Goal: Task Accomplishment & Management: Contribute content

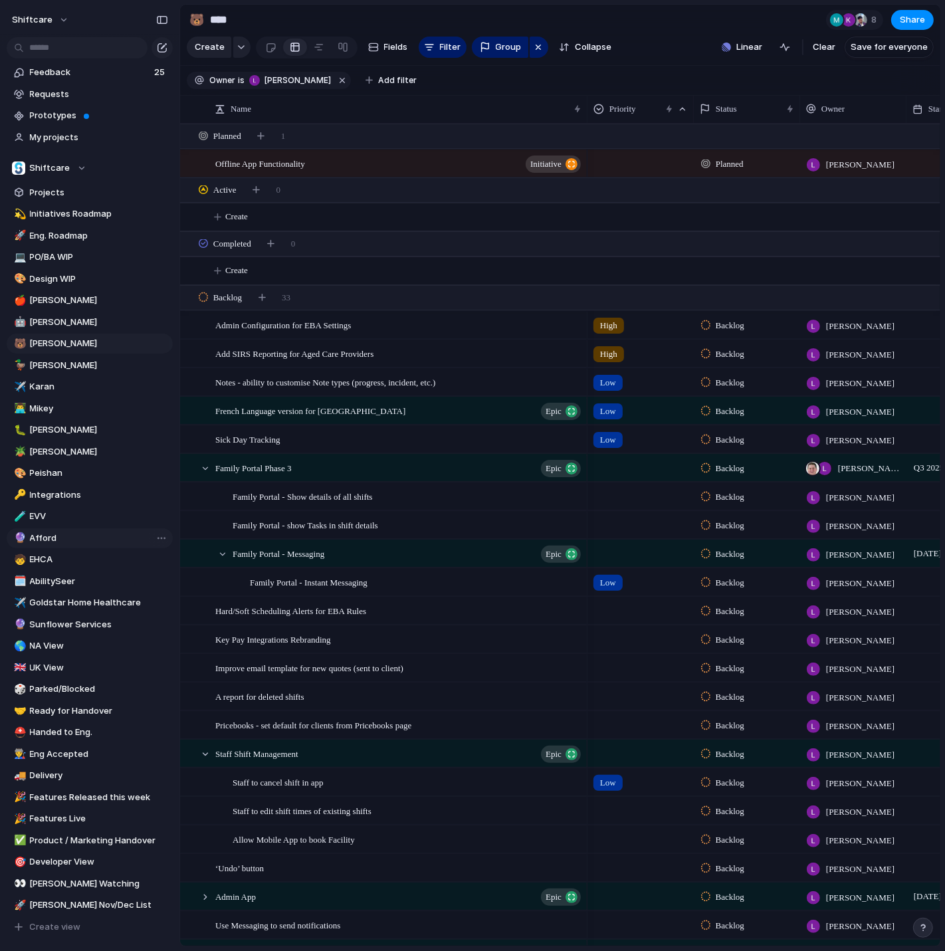
scroll to position [93, 0]
click at [334, 78] on button "button" at bounding box center [342, 80] width 17 height 17
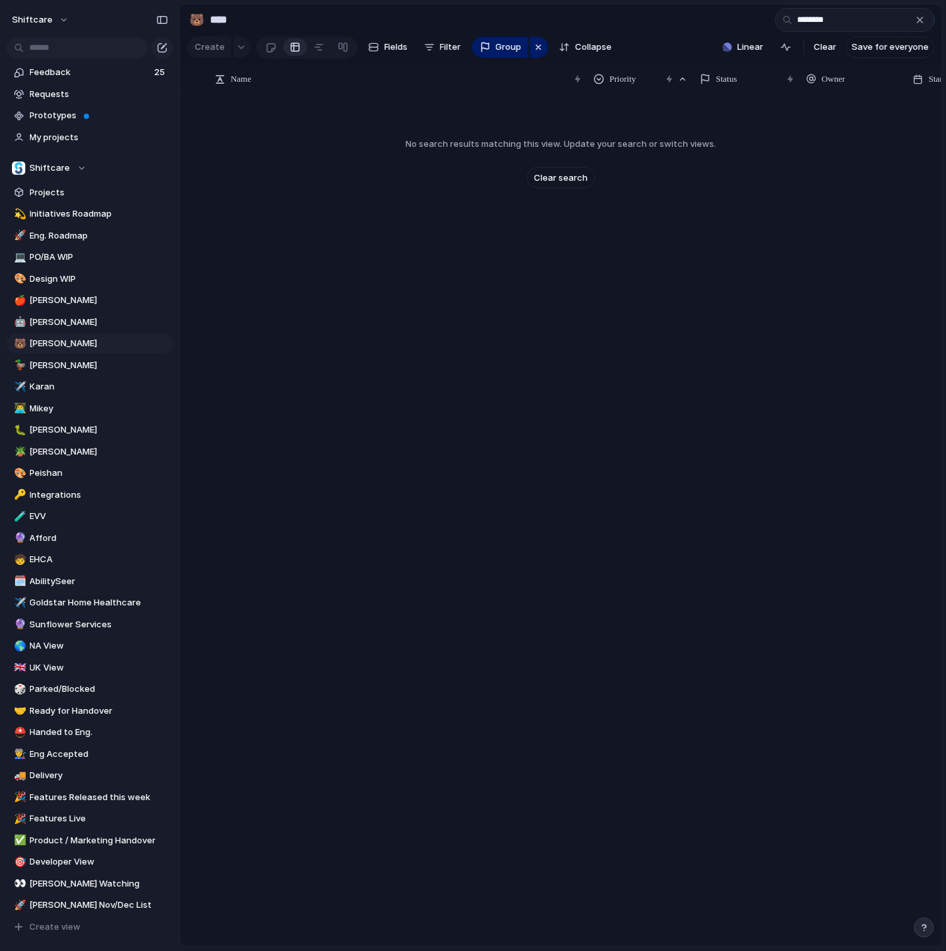
type input "********"
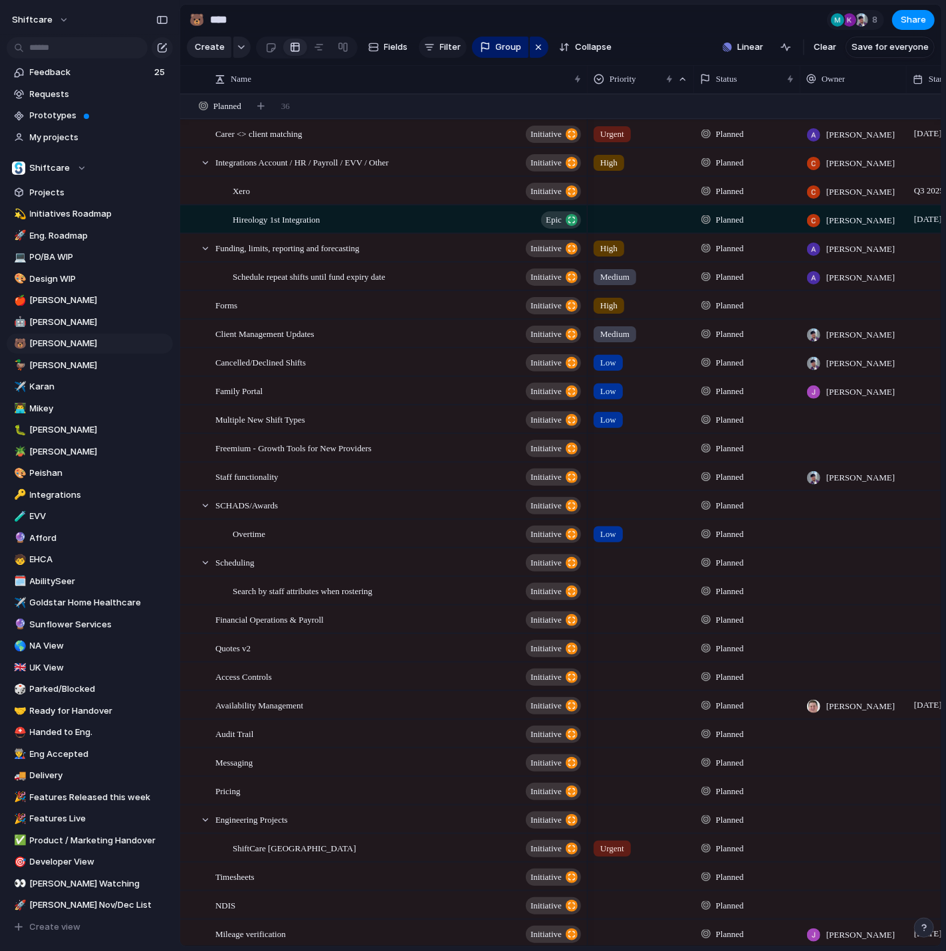
click at [436, 51] on button "Filter" at bounding box center [443, 47] width 48 height 21
type input "****"
click at [470, 124] on span "Owner" at bounding box center [473, 118] width 28 height 13
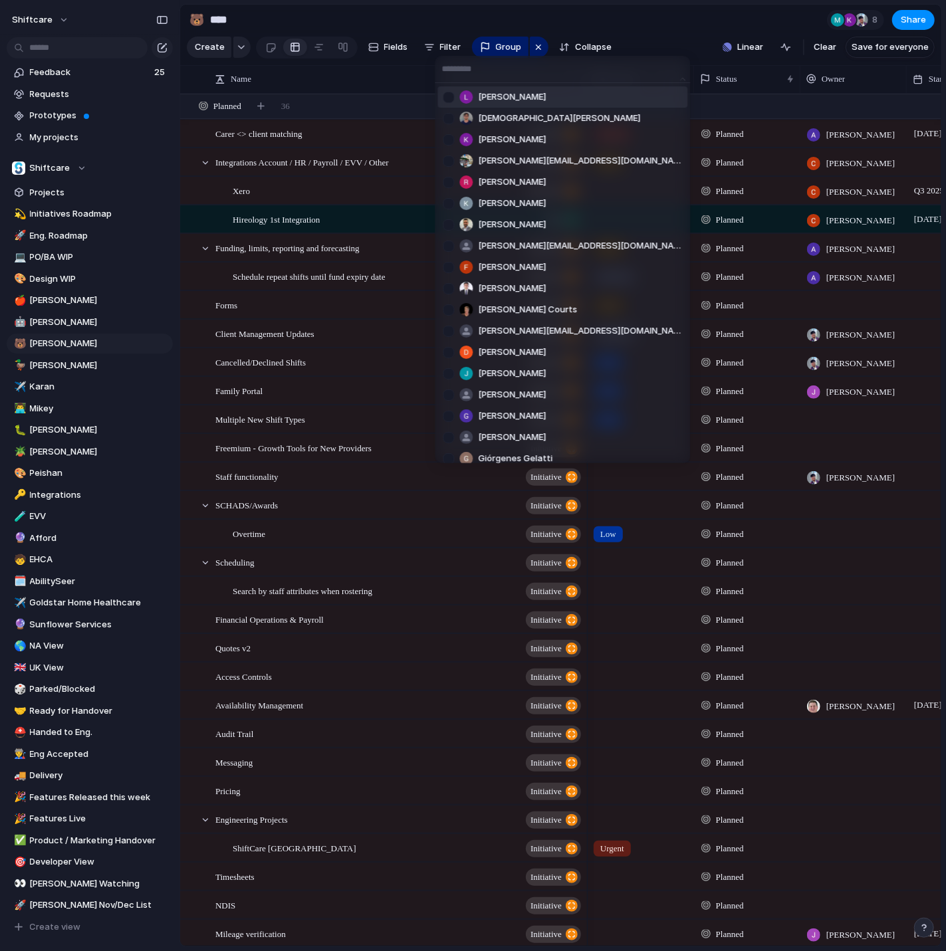
click at [474, 87] on li "[PERSON_NAME]" at bounding box center [563, 96] width 250 height 21
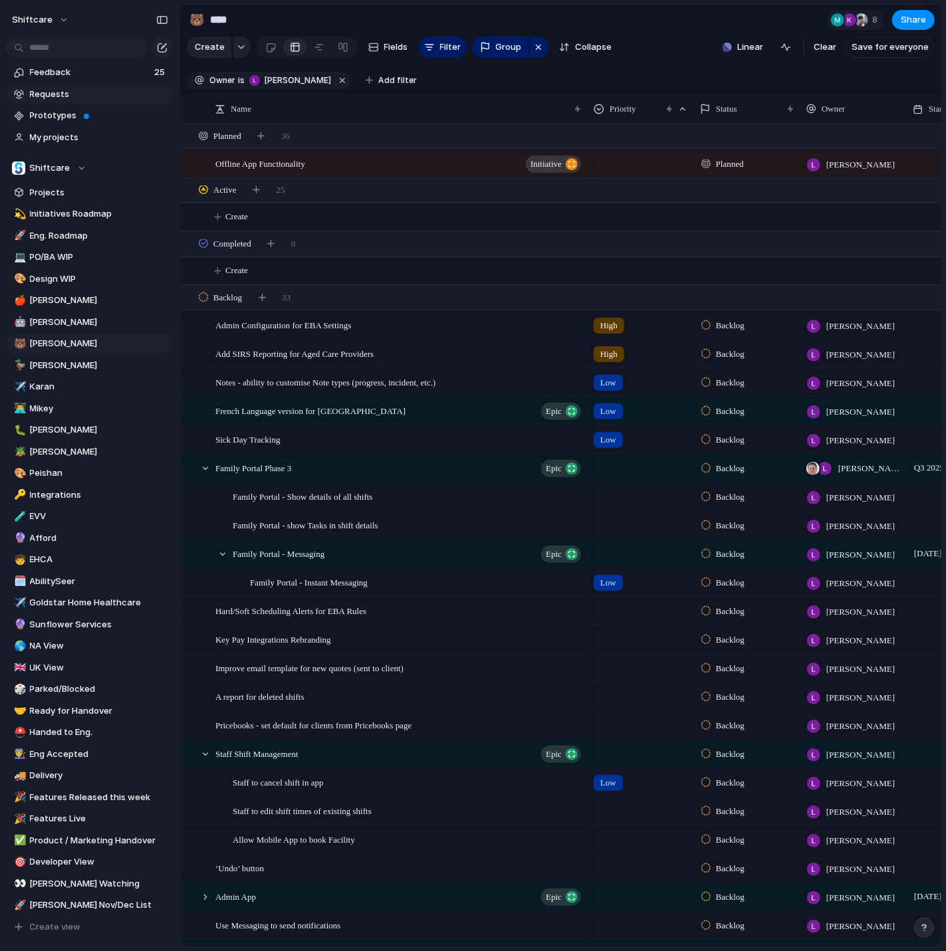
click at [66, 99] on span "Requests" at bounding box center [99, 94] width 138 height 13
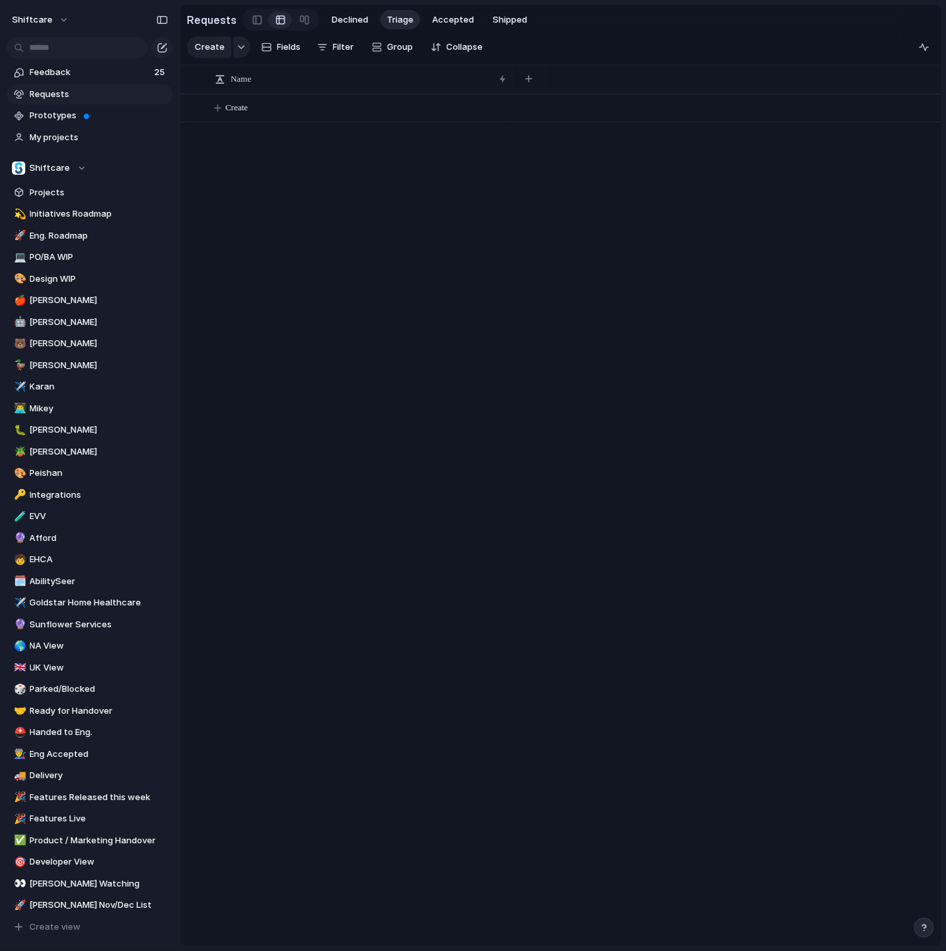
click at [98, 97] on span "Requests" at bounding box center [99, 94] width 138 height 13
click at [96, 117] on span "Prototypes" at bounding box center [99, 115] width 138 height 13
click at [112, 72] on span "Feedback" at bounding box center [90, 72] width 120 height 13
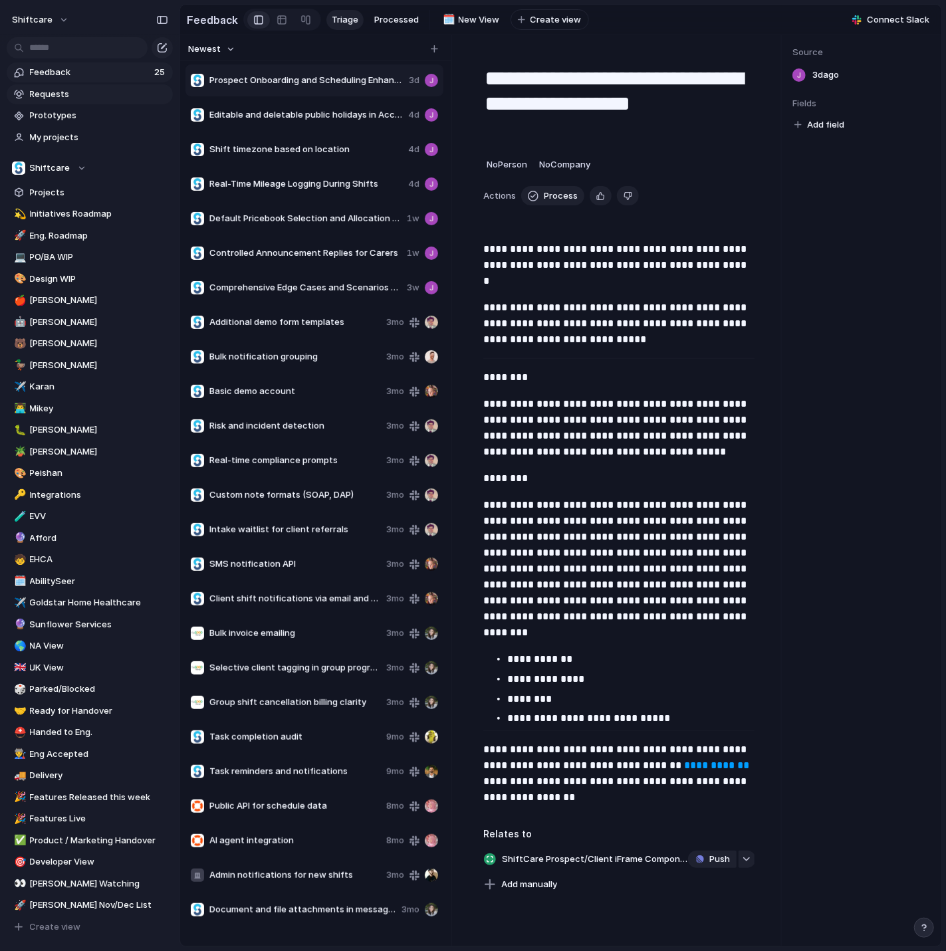
click at [86, 89] on span "Requests" at bounding box center [99, 94] width 138 height 13
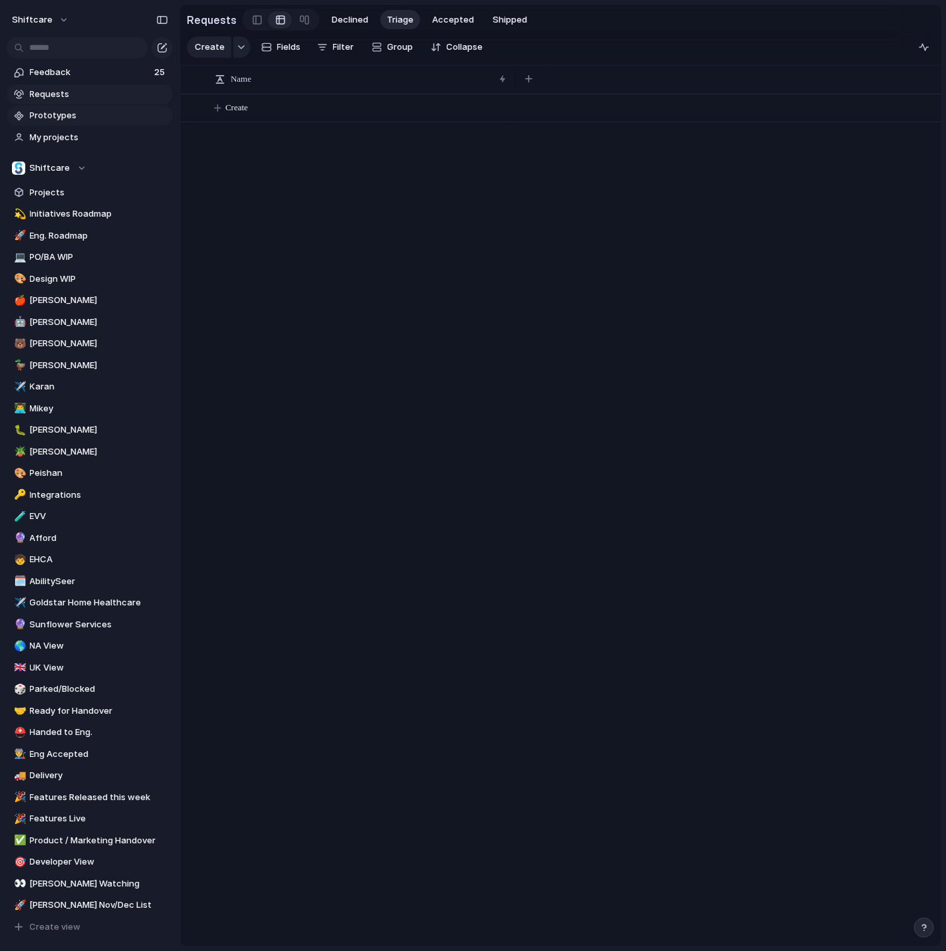
click at [100, 110] on span "Prototypes" at bounding box center [99, 115] width 138 height 13
click at [62, 348] on span "[PERSON_NAME]" at bounding box center [99, 343] width 138 height 13
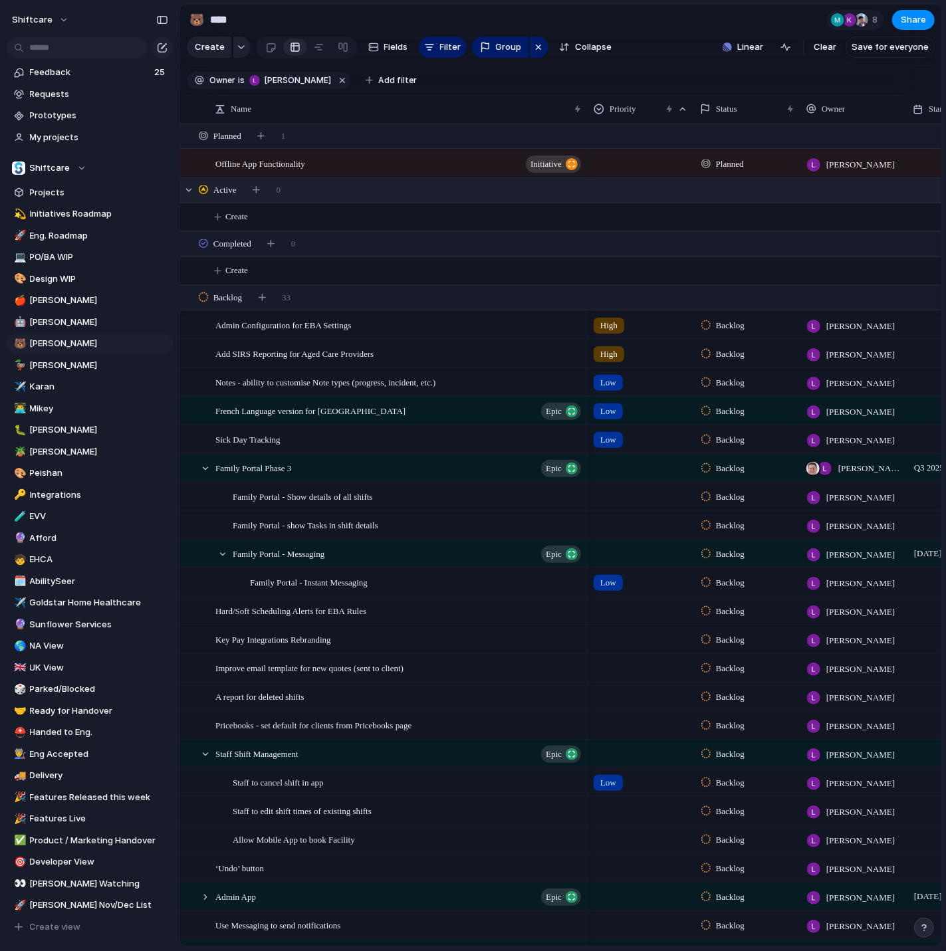
drag, startPoint x: 314, startPoint y: 83, endPoint x: 551, endPoint y: 168, distance: 251.5
click at [334, 83] on button "button" at bounding box center [342, 80] width 17 height 17
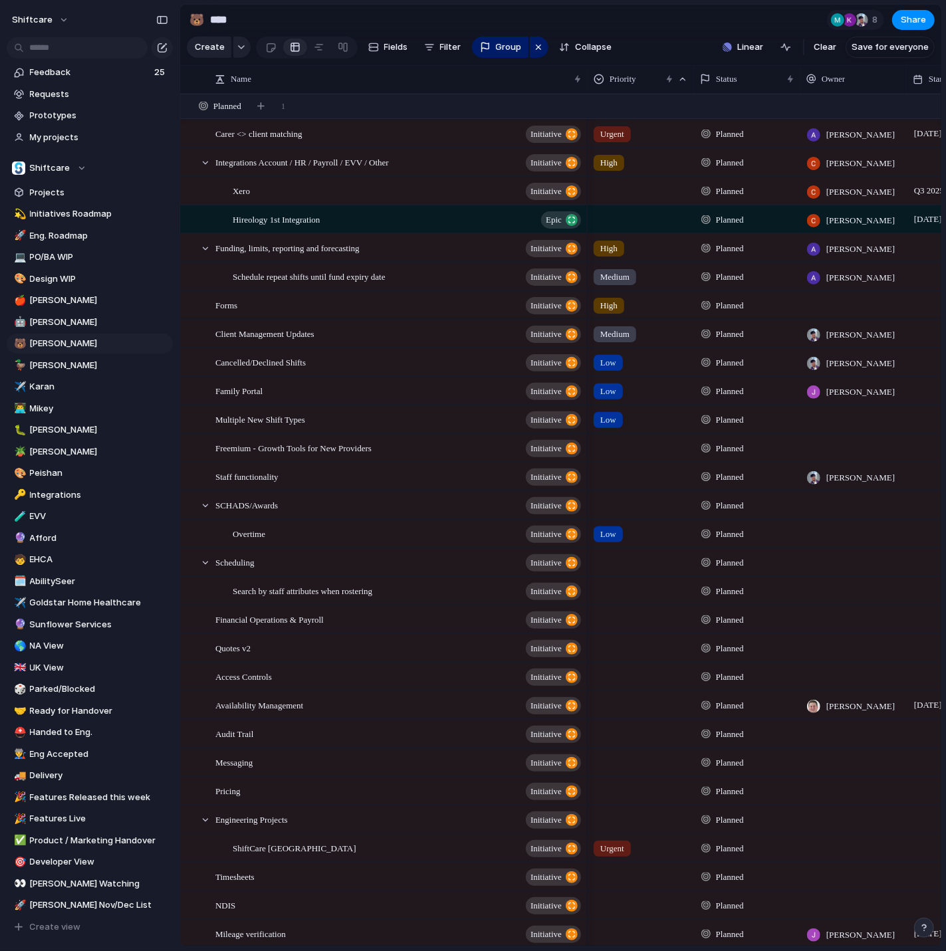
click at [649, 45] on section "Create Fields Filter Group Zoom Collapse Linear Clear Save for everyone" at bounding box center [560, 50] width 761 height 32
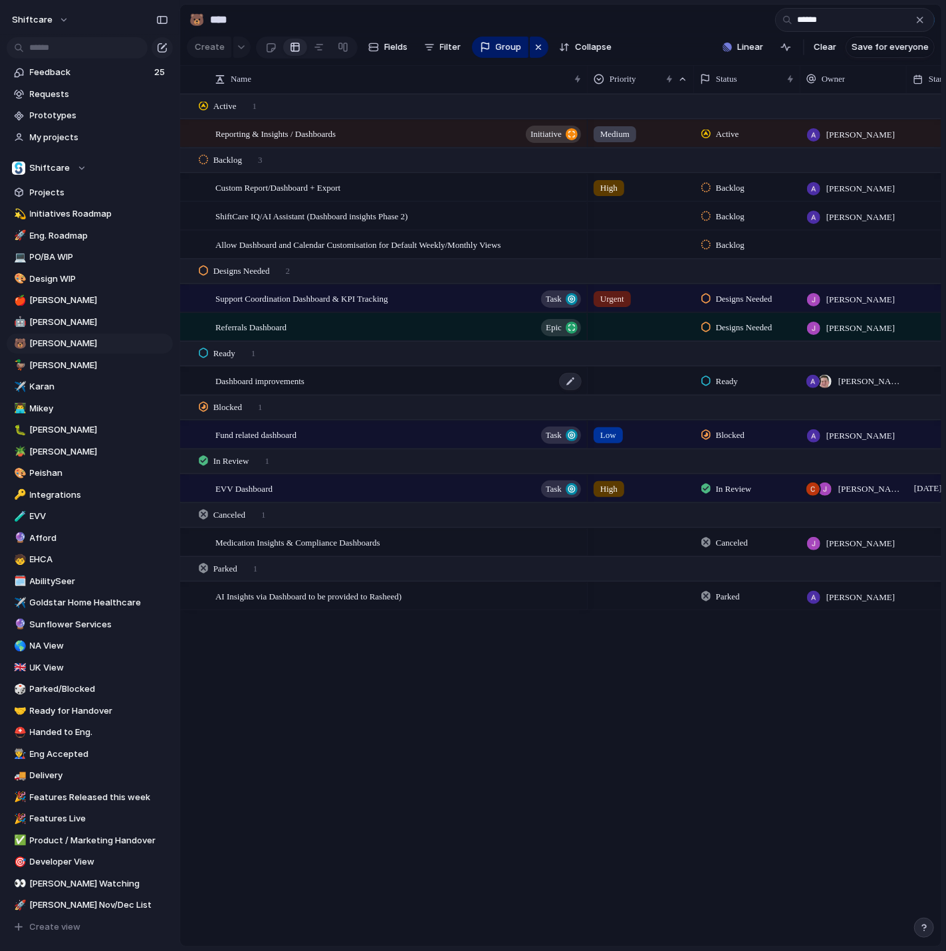
type input "******"
click at [305, 382] on span "Dashboard improvements" at bounding box center [259, 380] width 89 height 15
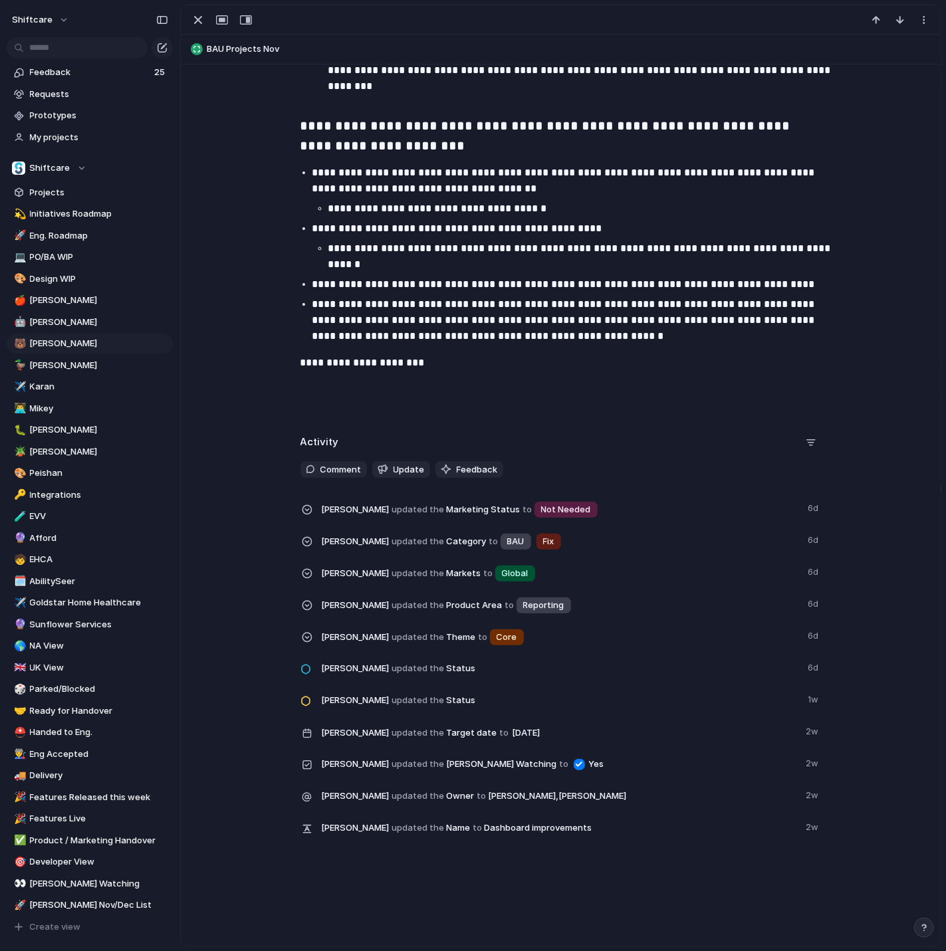
scroll to position [2074, 0]
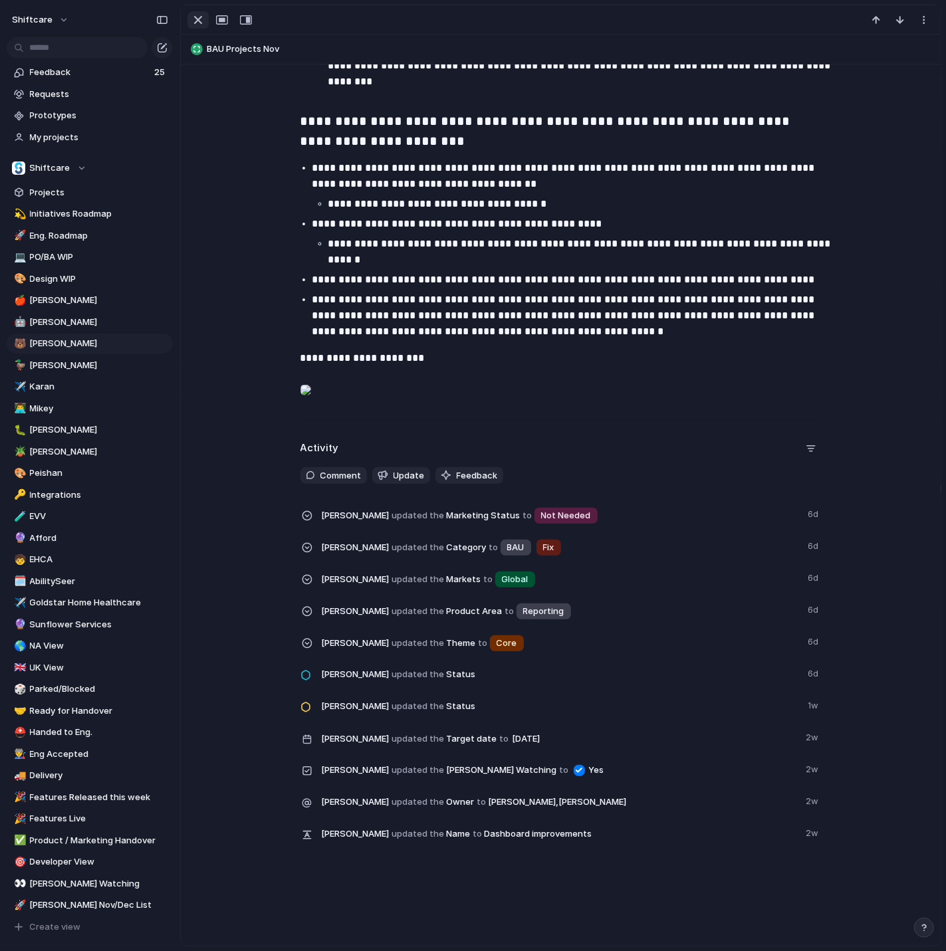
click at [193, 27] on div "button" at bounding box center [198, 20] width 16 height 16
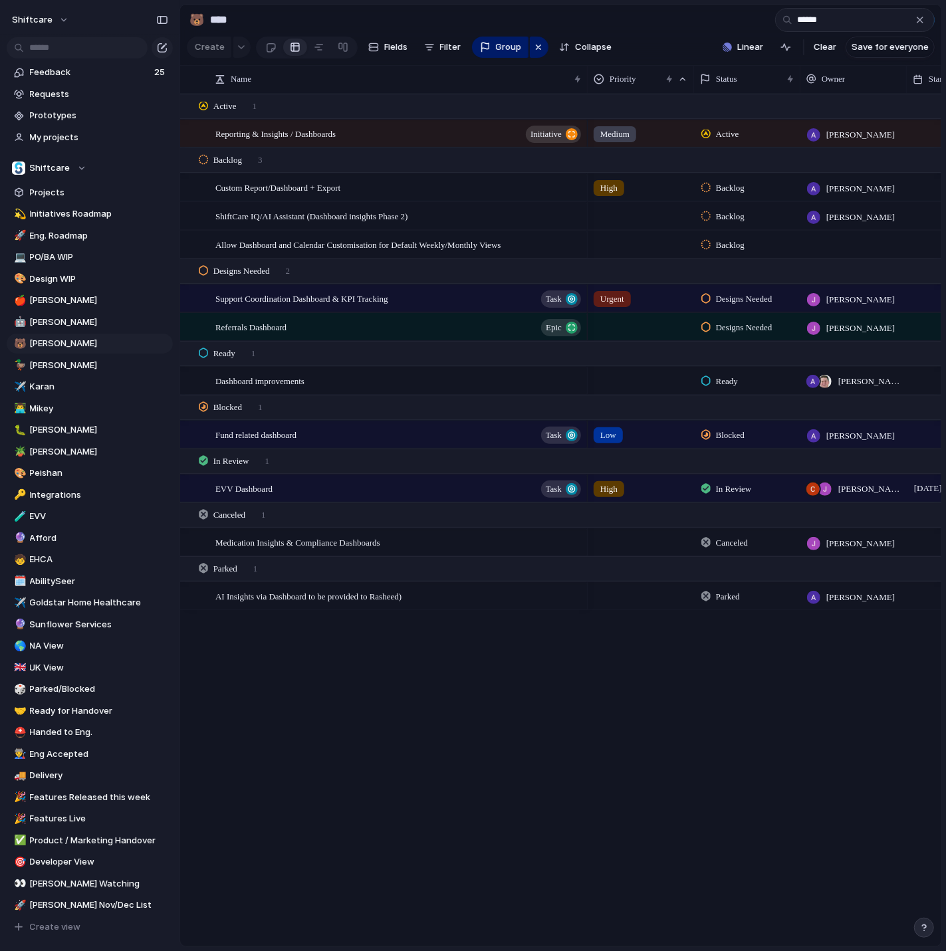
click at [204, 44] on div "Create Fields Filter Group Zoom Collapse" at bounding box center [402, 47] width 430 height 27
click at [205, 46] on div "Create Fields Filter Group Zoom Collapse" at bounding box center [402, 47] width 430 height 27
click at [920, 19] on div "button" at bounding box center [920, 20] width 11 height 11
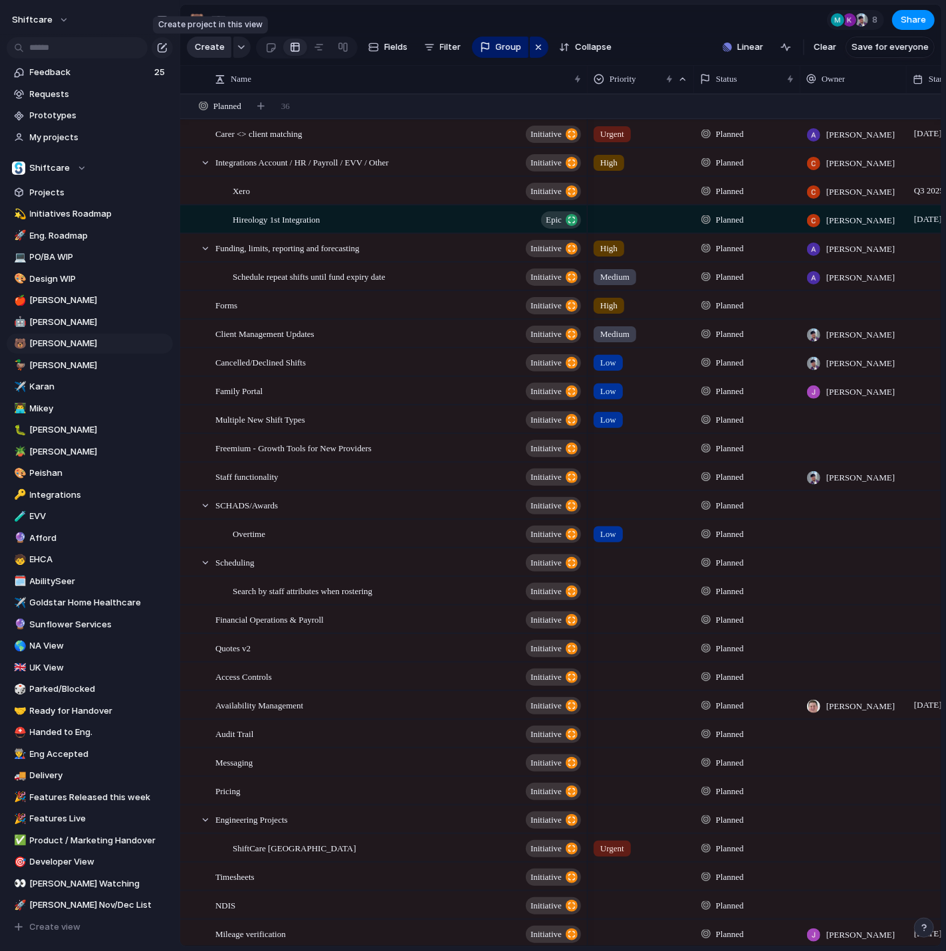
click at [215, 49] on span "Create" at bounding box center [210, 47] width 30 height 13
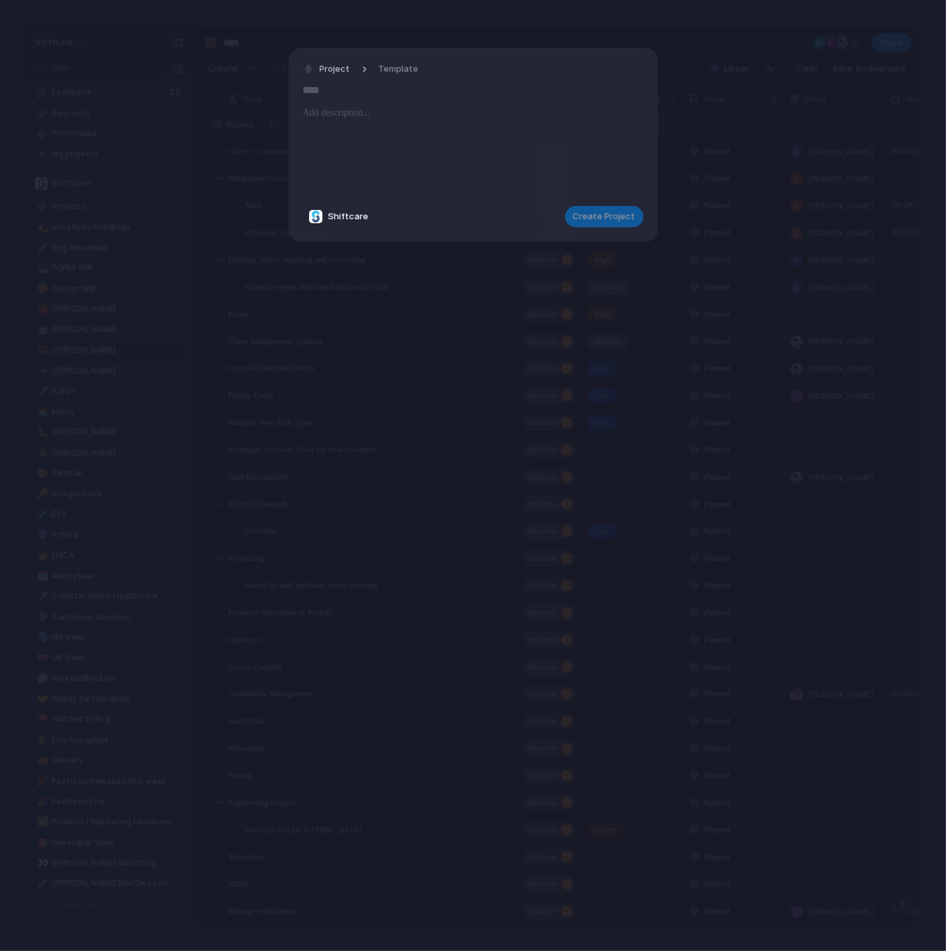
click at [349, 118] on p at bounding box center [473, 113] width 340 height 16
click at [324, 90] on input "text" at bounding box center [473, 90] width 340 height 21
paste input "**********"
type input "**********"
click at [392, 144] on div at bounding box center [473, 150] width 340 height 90
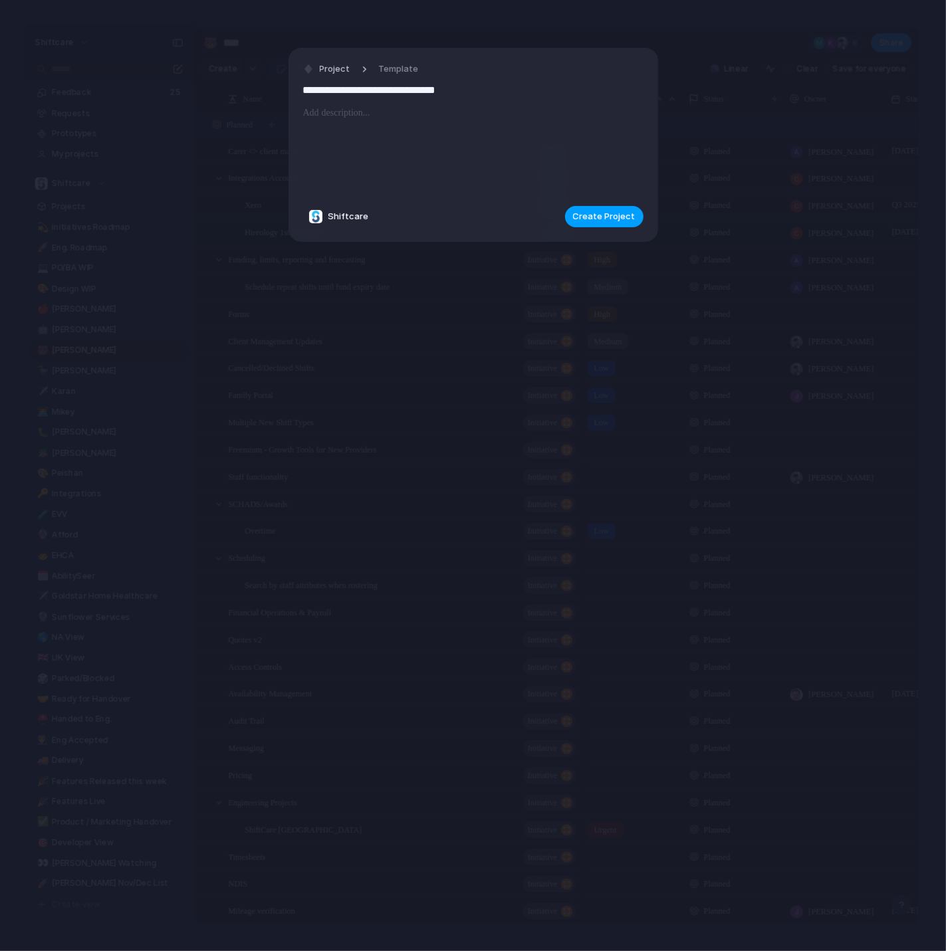
click at [620, 221] on span "Create Project" at bounding box center [604, 216] width 63 height 13
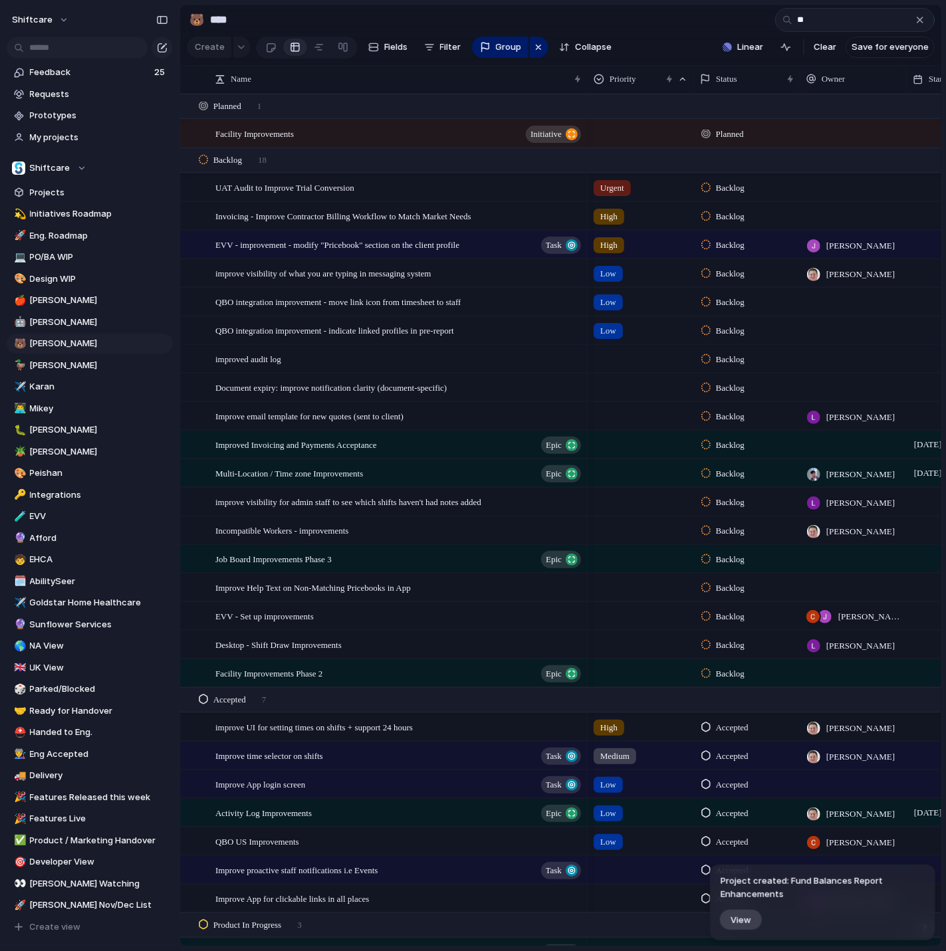
type input "*"
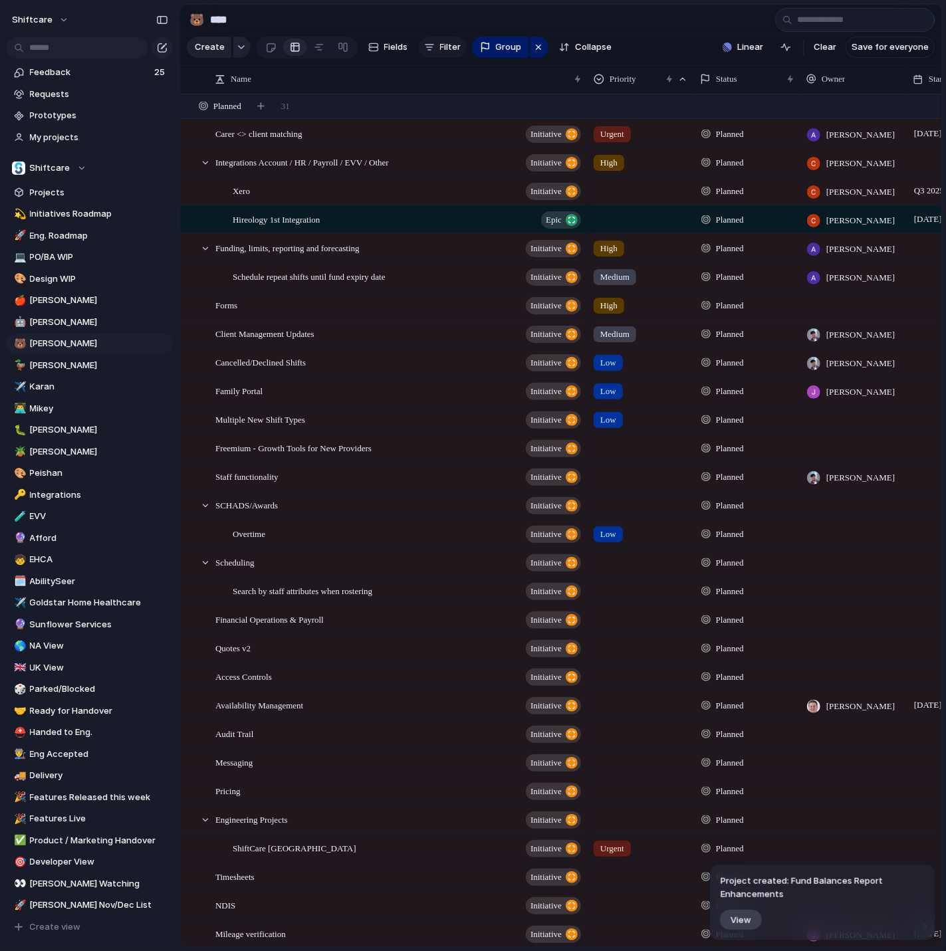
click at [427, 37] on button "Filter" at bounding box center [443, 47] width 48 height 21
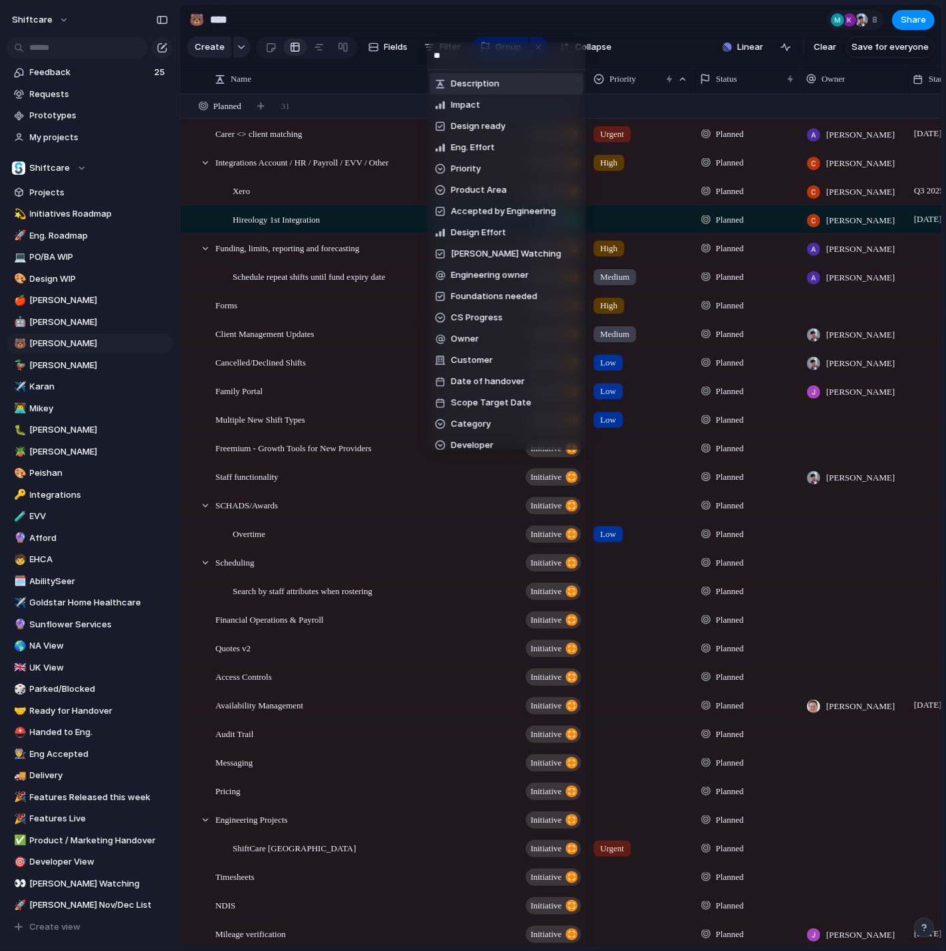
type input "***"
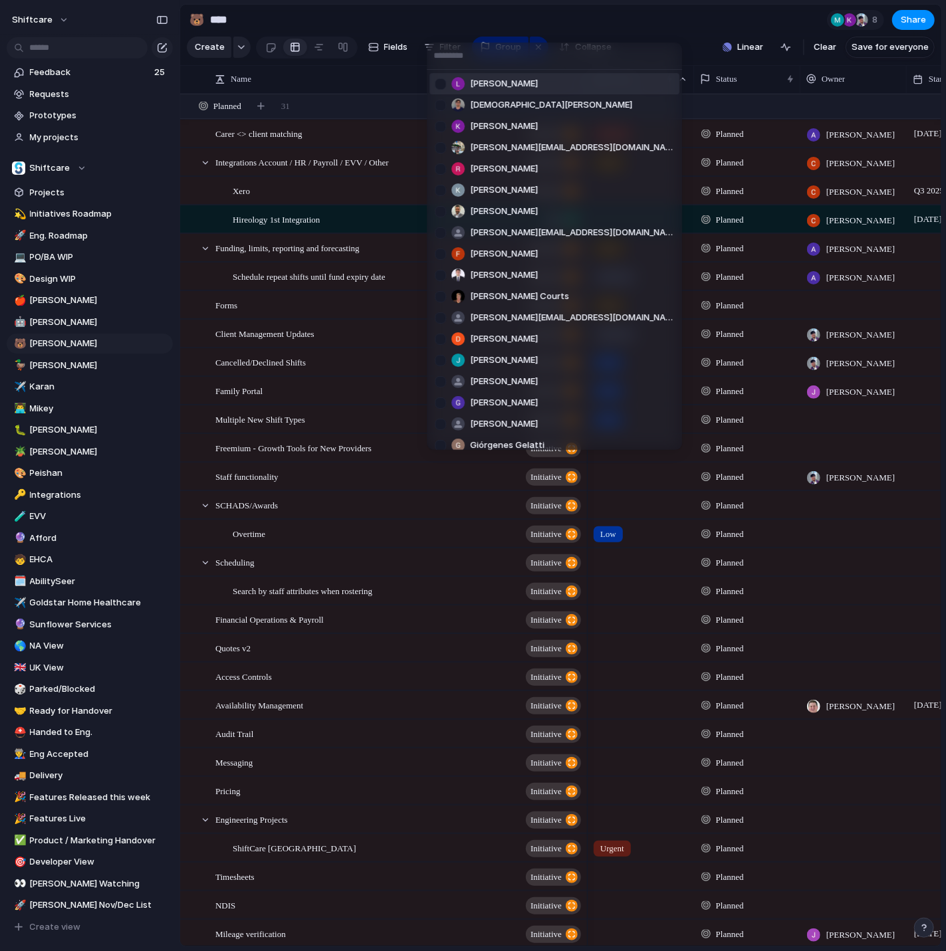
click at [499, 84] on span "[PERSON_NAME]" at bounding box center [504, 83] width 68 height 13
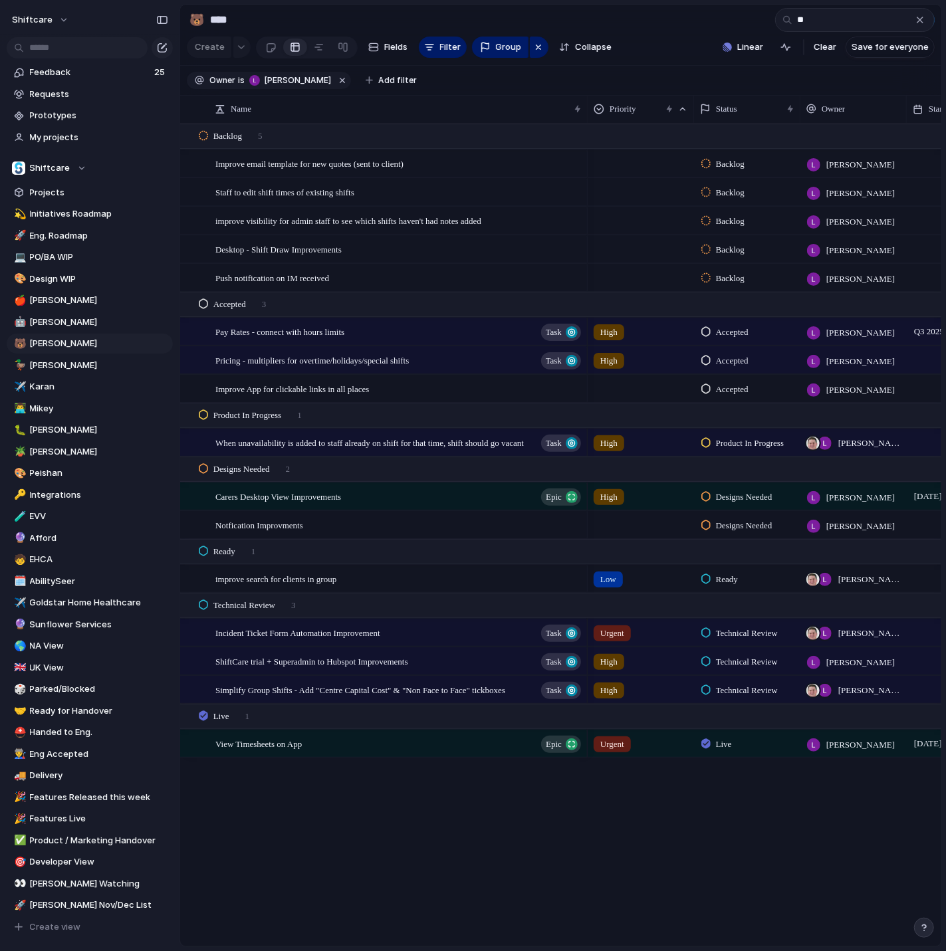
type input "*"
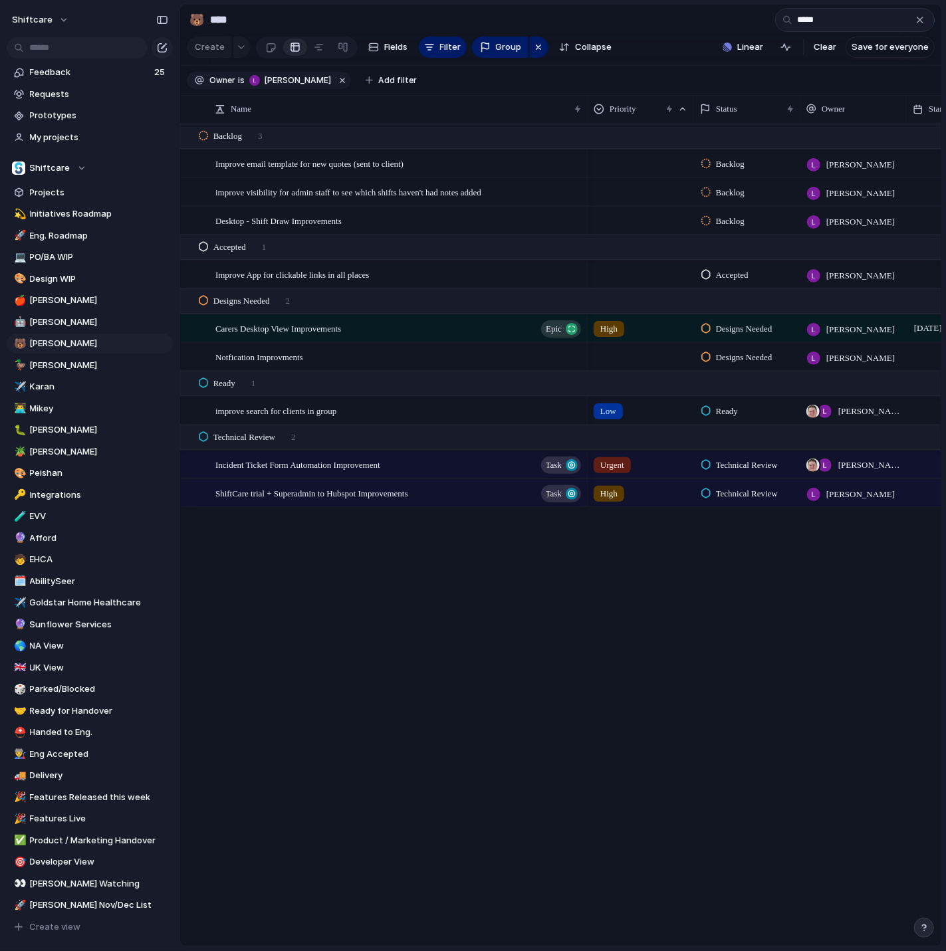
click at [379, 551] on div "Improve email template for new quotes (sent to client) Desktop - Shift Draw Imp…" at bounding box center [560, 535] width 761 height 823
click at [334, 74] on button "button" at bounding box center [342, 80] width 17 height 17
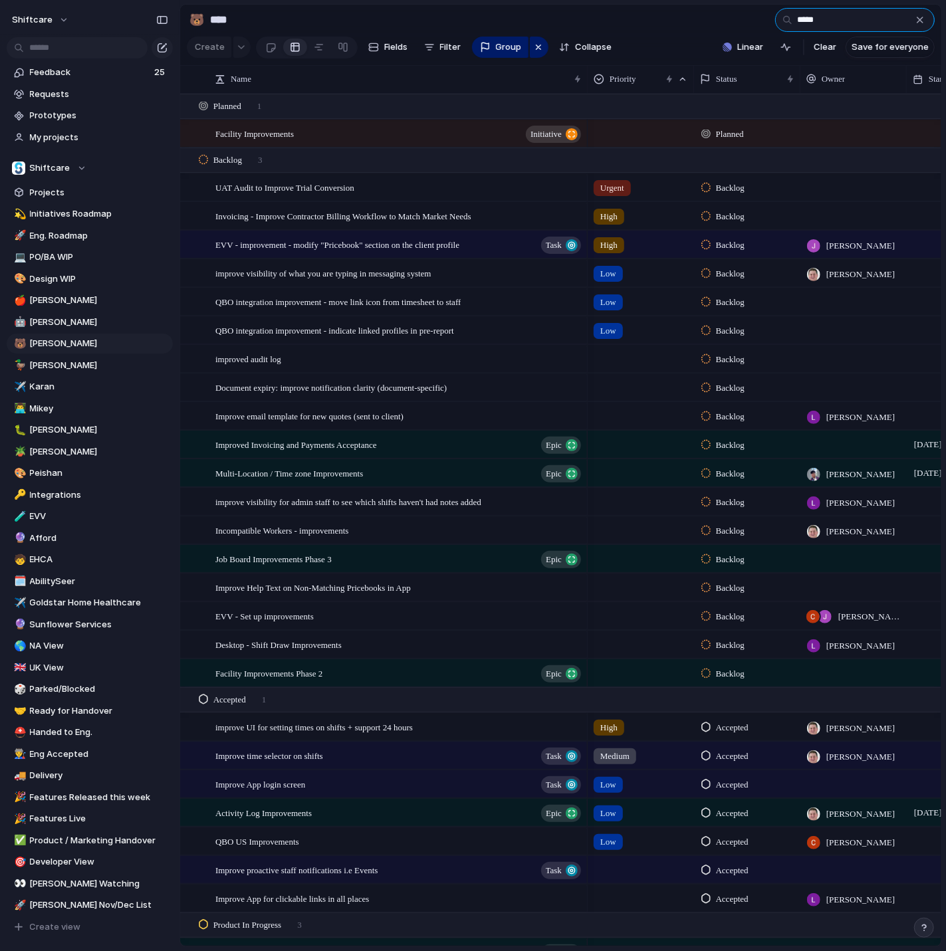
click at [837, 21] on input "*****" at bounding box center [855, 20] width 160 height 24
type input "*"
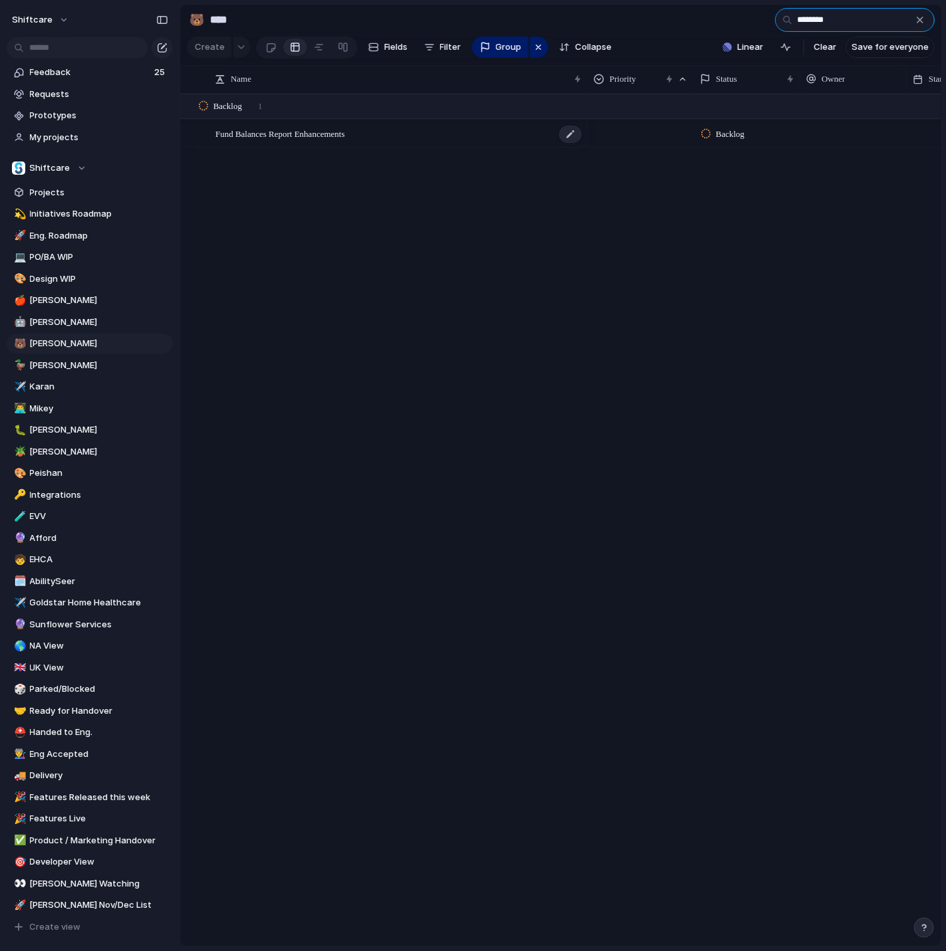
type input "********"
click at [447, 139] on div "Fund Balances Report Enhancements" at bounding box center [399, 133] width 368 height 27
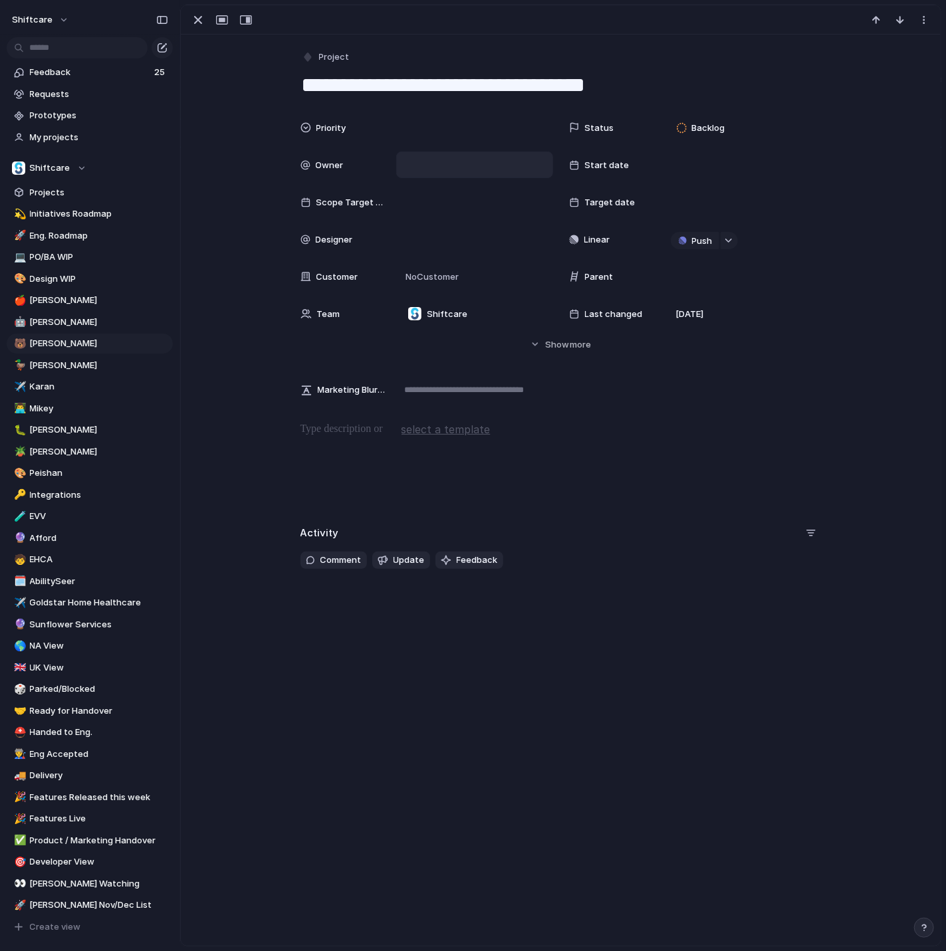
click at [438, 158] on div at bounding box center [474, 165] width 145 height 15
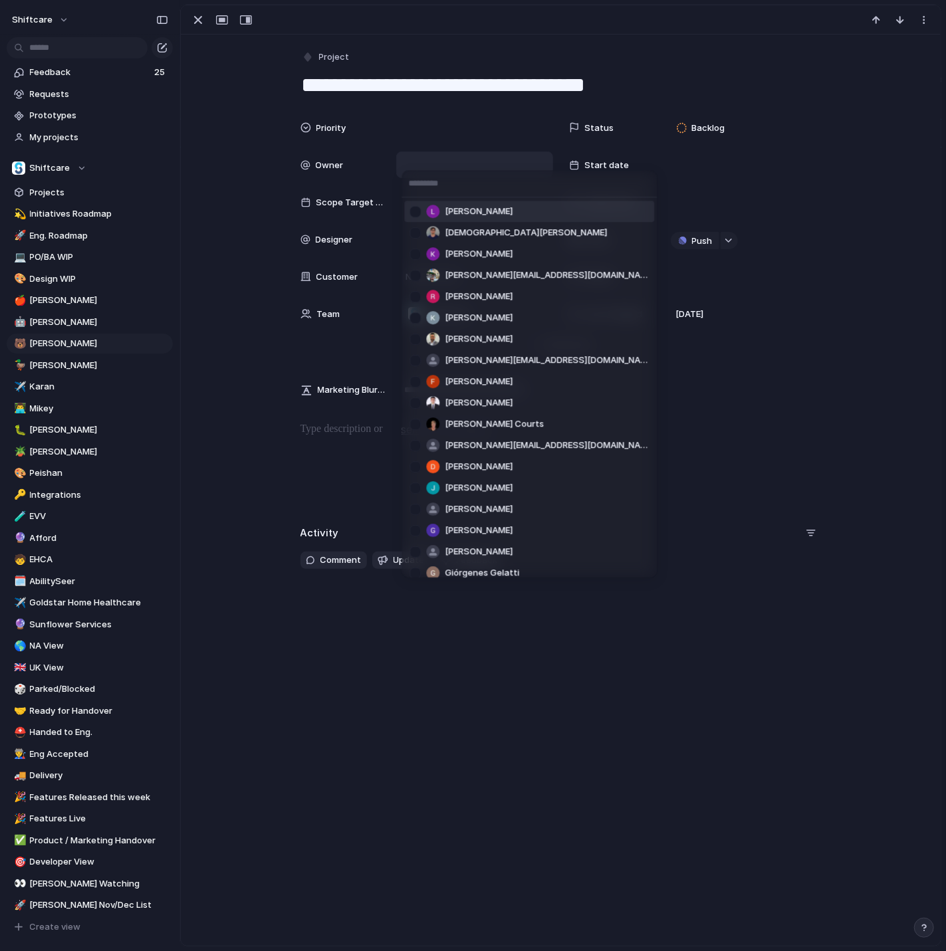
click at [484, 209] on span "[PERSON_NAME]" at bounding box center [479, 211] width 68 height 13
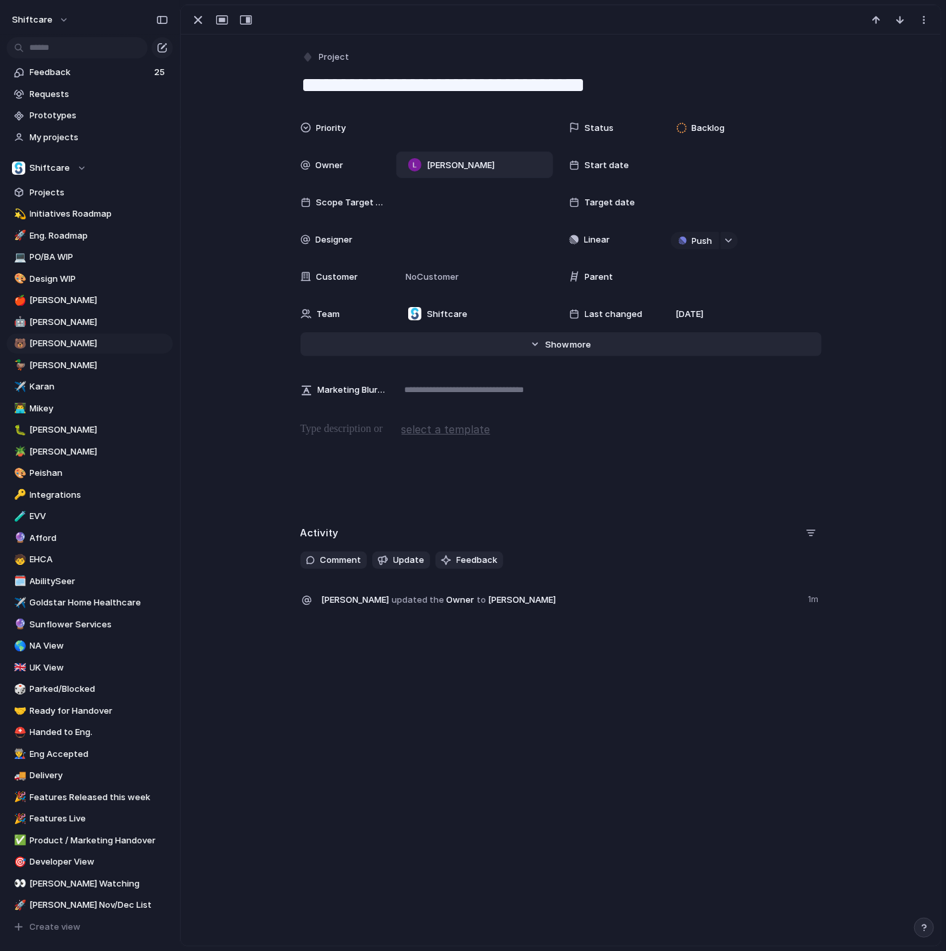
click at [563, 343] on span "Show" at bounding box center [557, 344] width 24 height 13
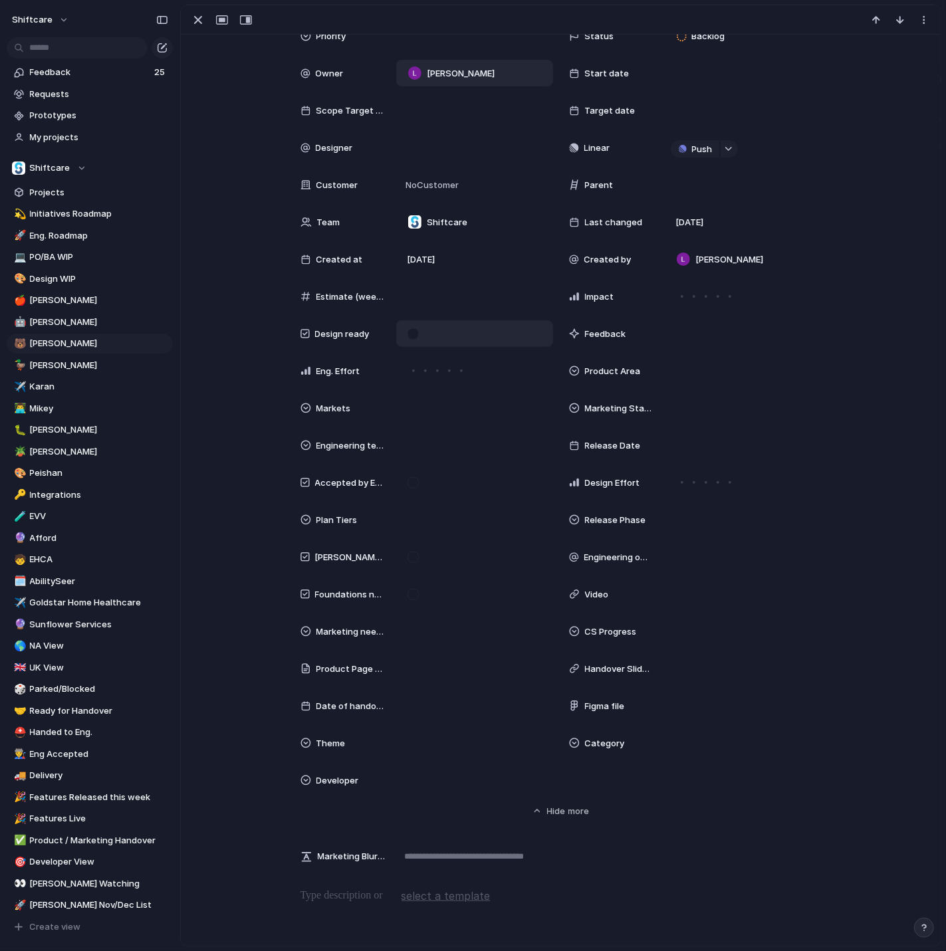
scroll to position [98, 0]
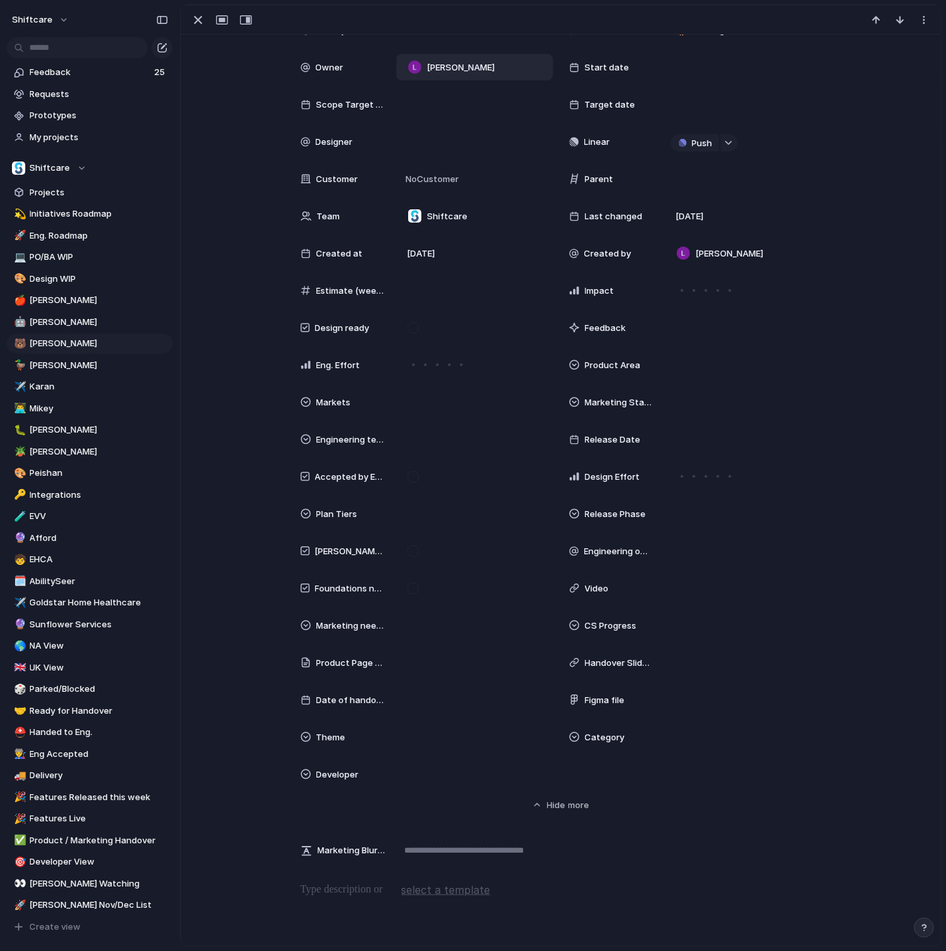
click at [357, 893] on p at bounding box center [561, 890] width 521 height 16
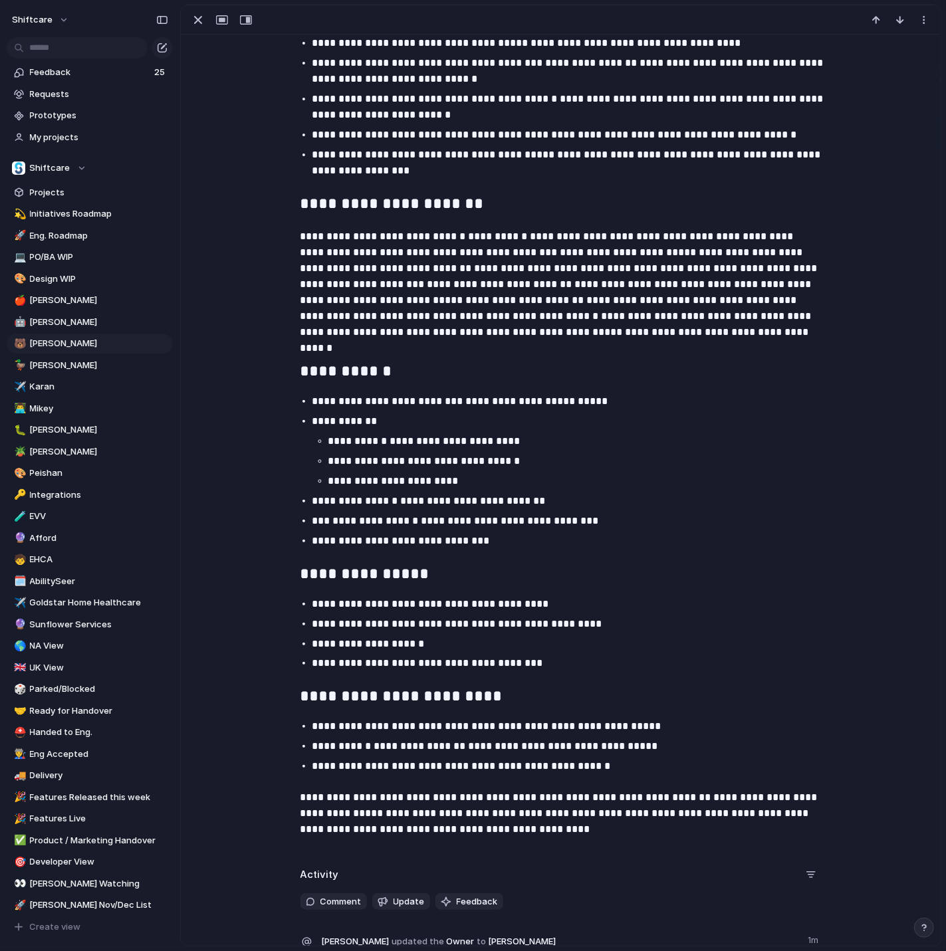
scroll to position [1311, 0]
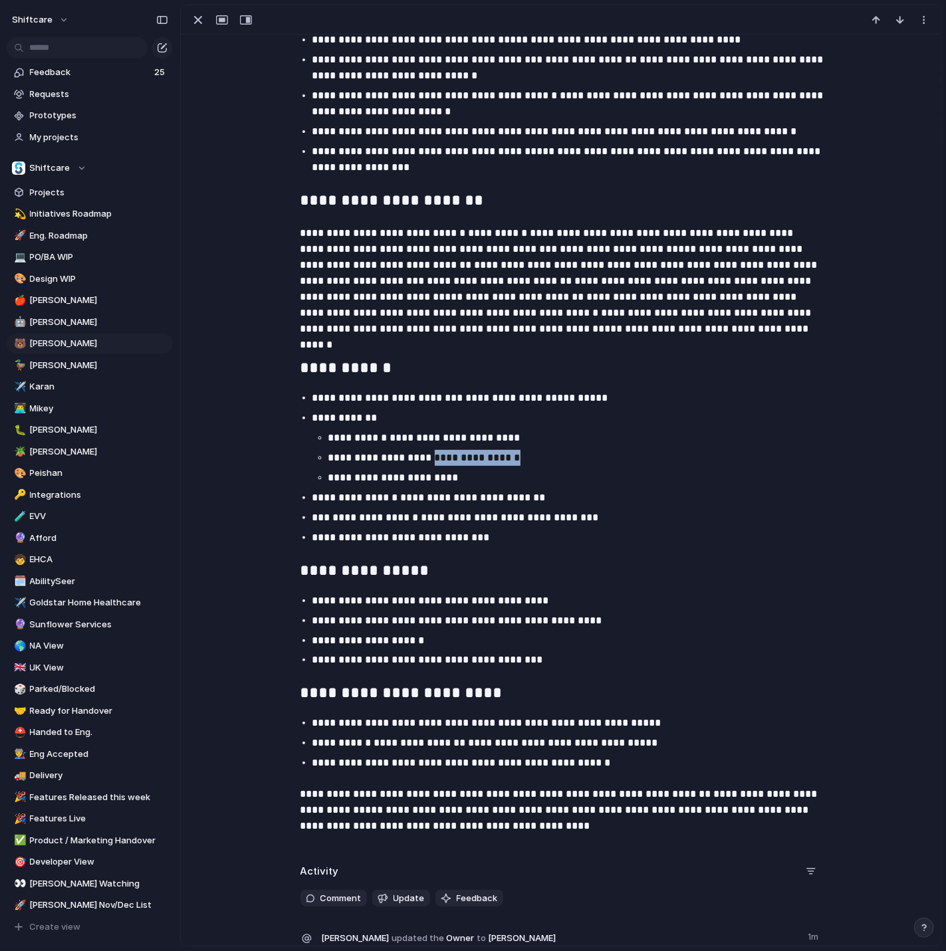
drag, startPoint x: 517, startPoint y: 456, endPoint x: 424, endPoint y: 459, distance: 93.1
click at [424, 459] on p "**********" at bounding box center [580, 458] width 505 height 16
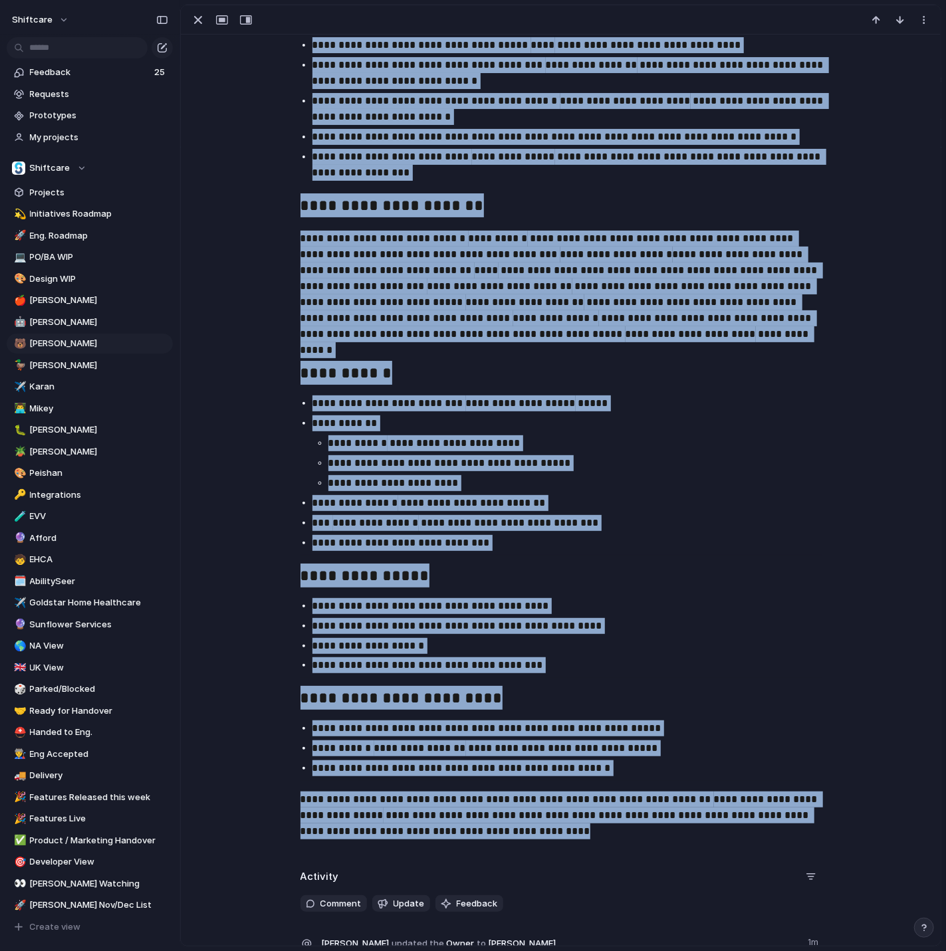
scroll to position [1422, 0]
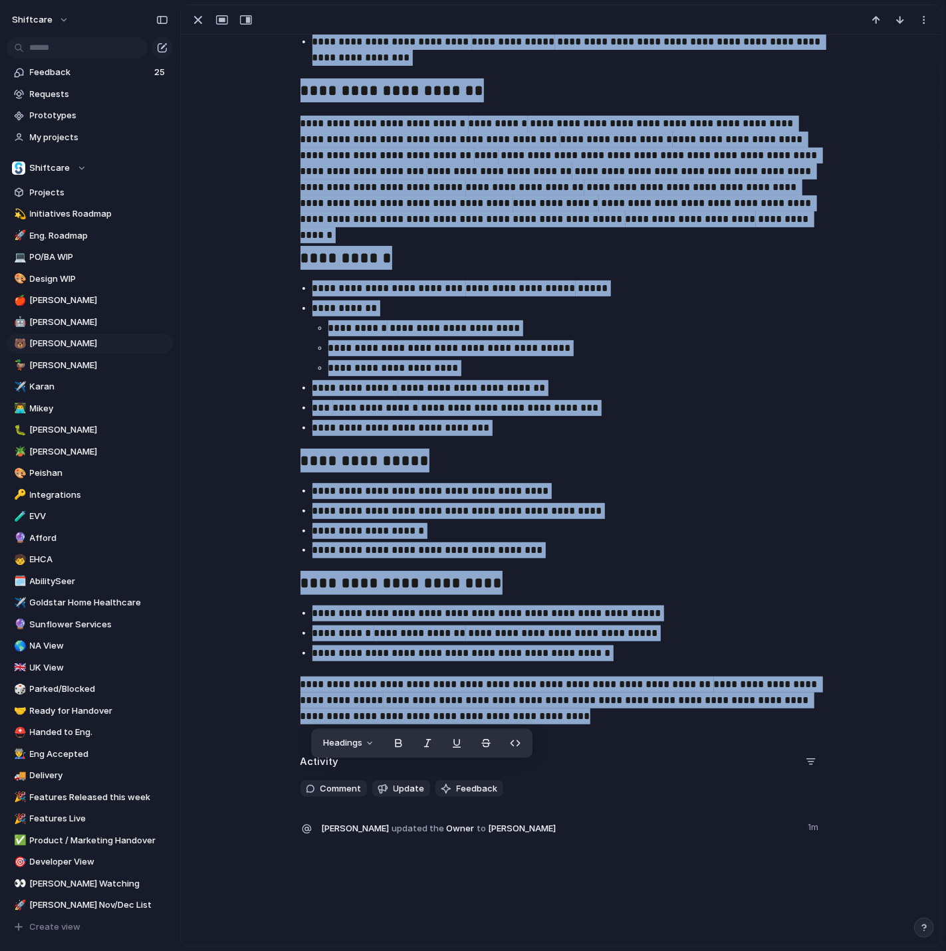
drag, startPoint x: 299, startPoint y: 560, endPoint x: 632, endPoint y: 964, distance: 524.2
click at [632, 951] on html "shiftcare Feedback 25 Requests Prototypes My projects Shiftcare Projects 💫 Init…" at bounding box center [473, 475] width 946 height 951
copy div "**********"
